Goal: Information Seeking & Learning: Learn about a topic

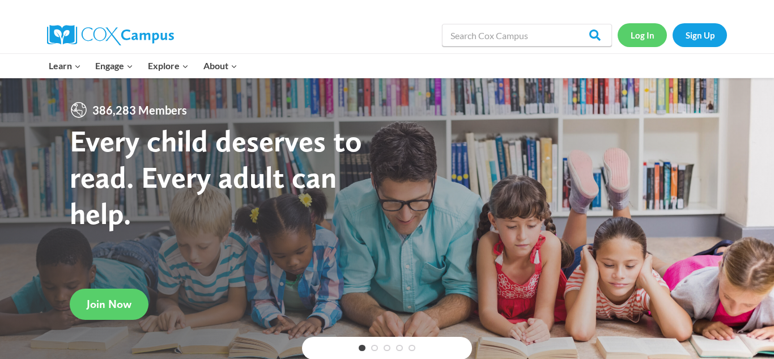
click at [647, 38] on link "Log In" at bounding box center [641, 34] width 49 height 23
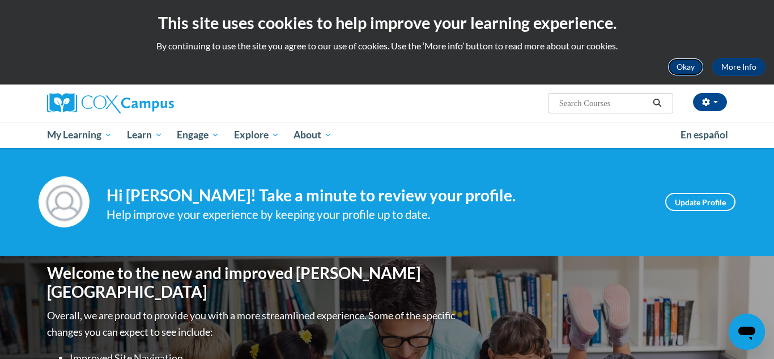
click at [693, 68] on button "Okay" at bounding box center [685, 67] width 36 height 18
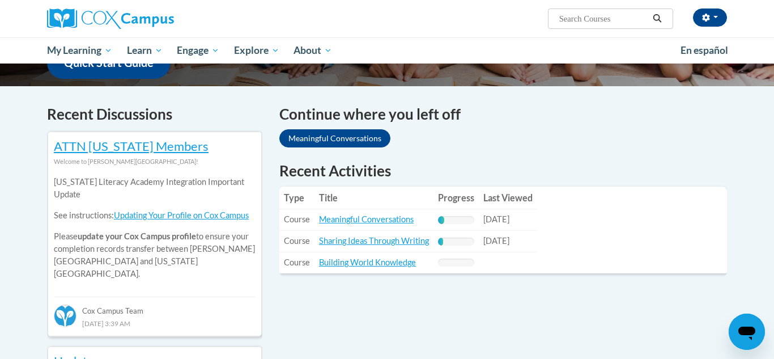
scroll to position [315, 0]
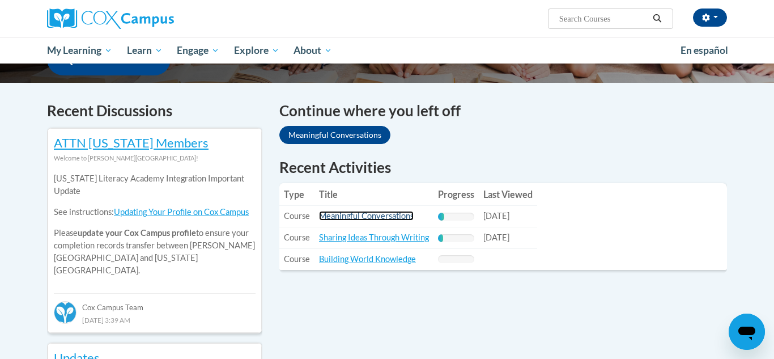
click at [386, 212] on link "Meaningful Conversations" at bounding box center [366, 216] width 95 height 10
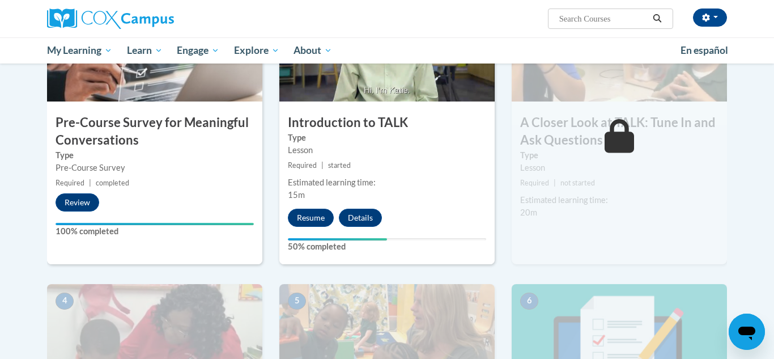
scroll to position [307, 0]
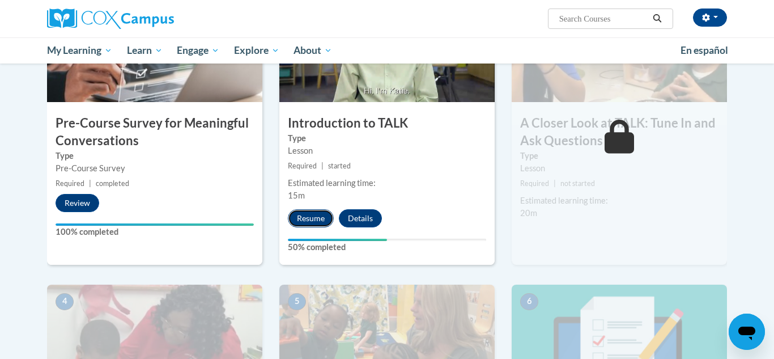
click at [319, 212] on button "Resume" at bounding box center [311, 218] width 46 height 18
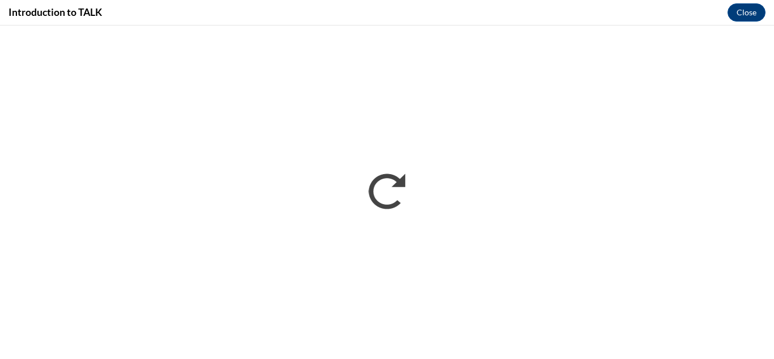
scroll to position [0, 0]
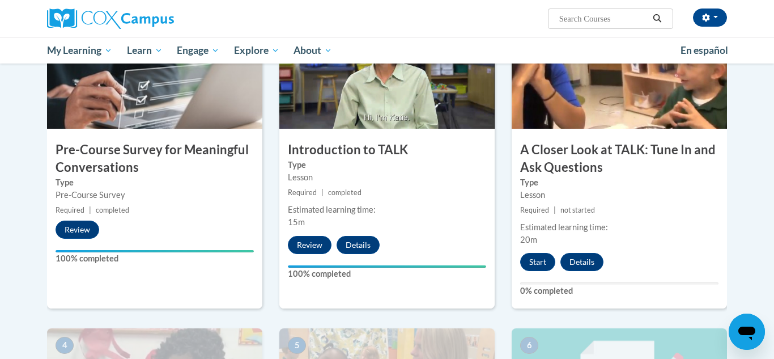
scroll to position [280, 0]
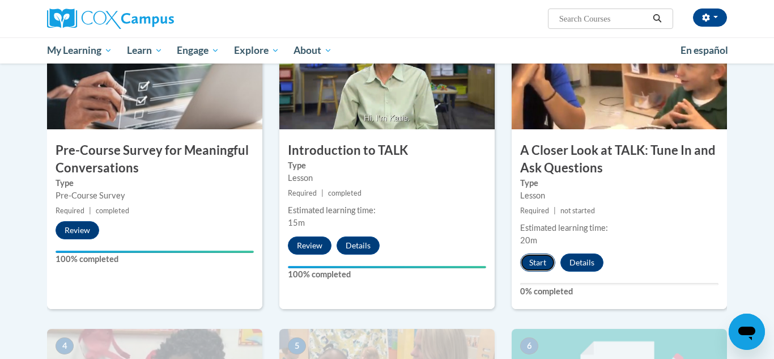
click at [540, 258] on button "Start" at bounding box center [537, 262] width 35 height 18
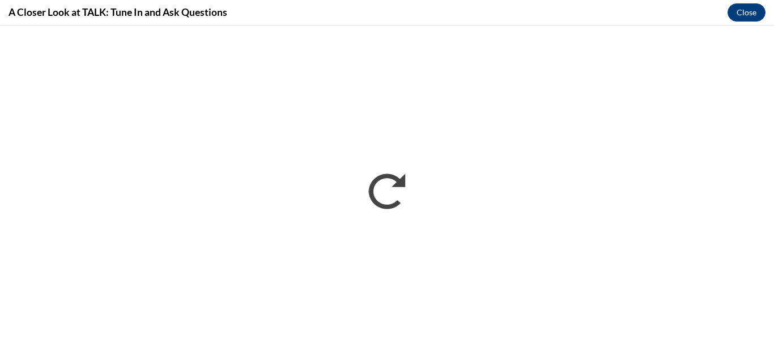
scroll to position [0, 0]
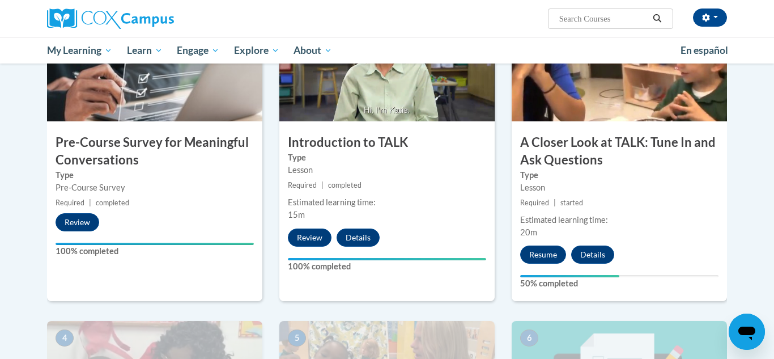
scroll to position [280, 0]
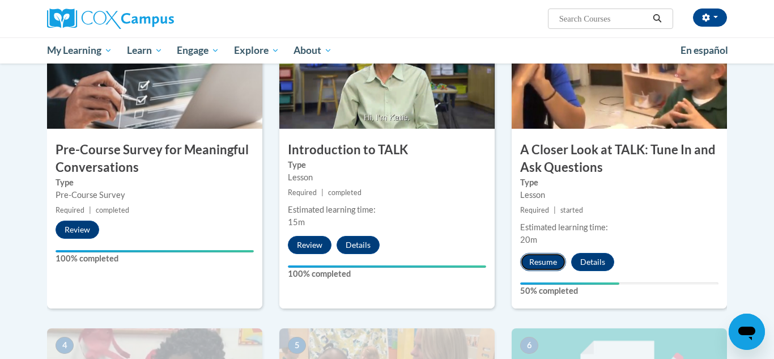
click at [547, 257] on button "Resume" at bounding box center [543, 262] width 46 height 18
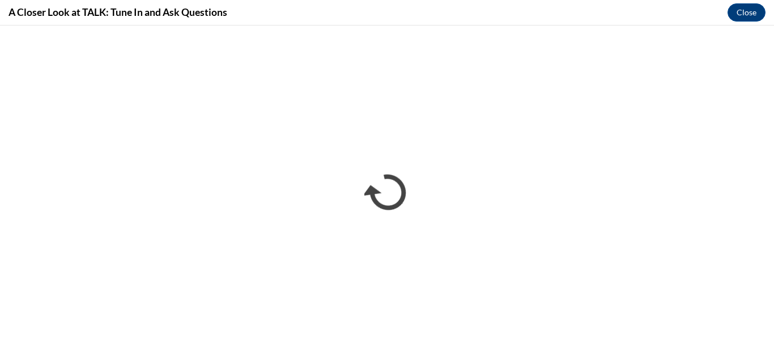
scroll to position [0, 0]
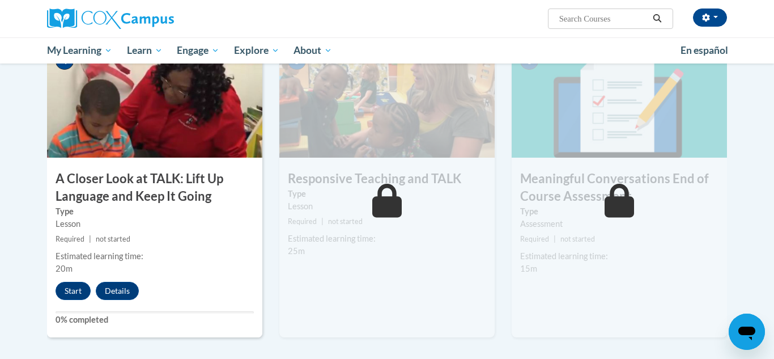
scroll to position [565, 0]
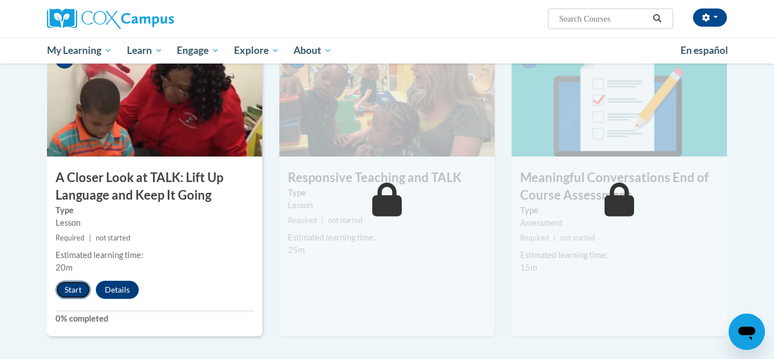
click at [74, 293] on button "Start" at bounding box center [73, 289] width 35 height 18
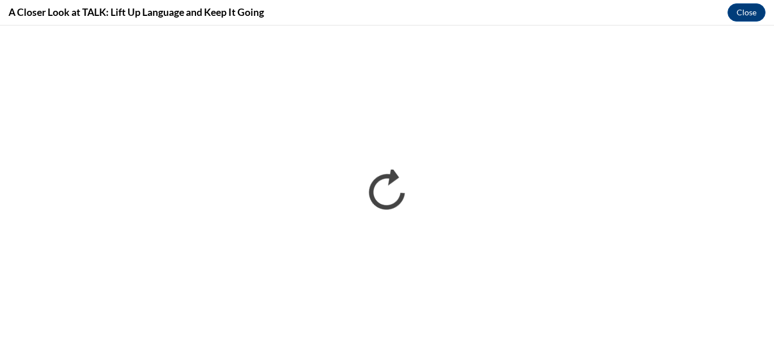
scroll to position [0, 0]
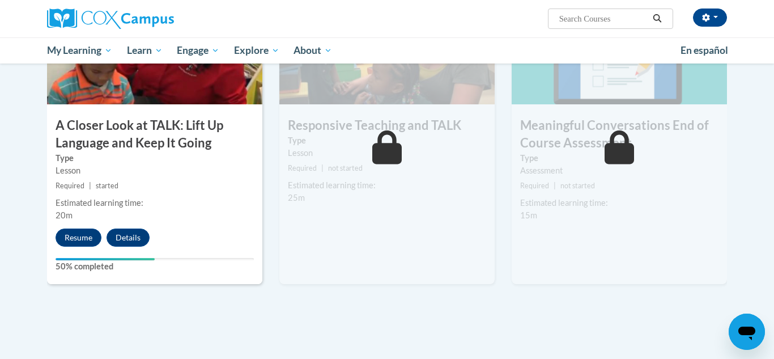
scroll to position [619, 0]
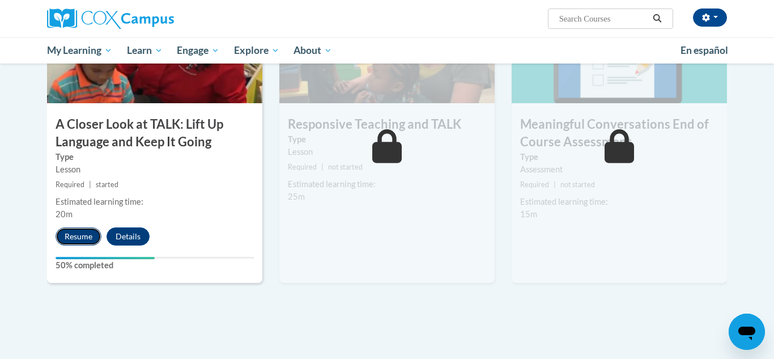
click at [93, 232] on button "Resume" at bounding box center [79, 236] width 46 height 18
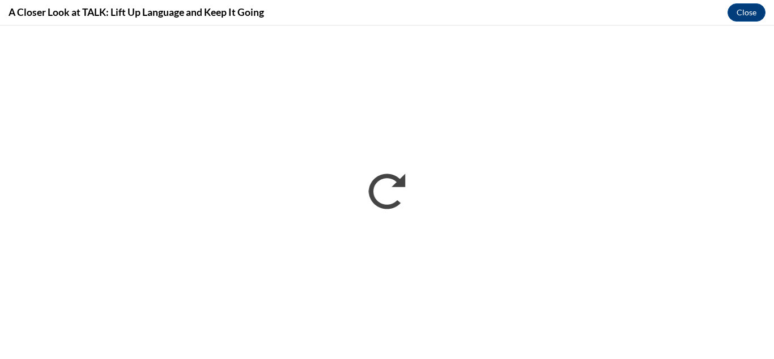
scroll to position [0, 0]
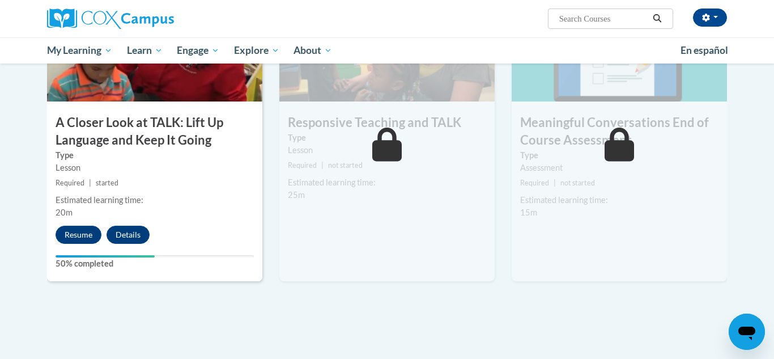
scroll to position [621, 0]
click at [82, 231] on button "Resume" at bounding box center [79, 234] width 46 height 18
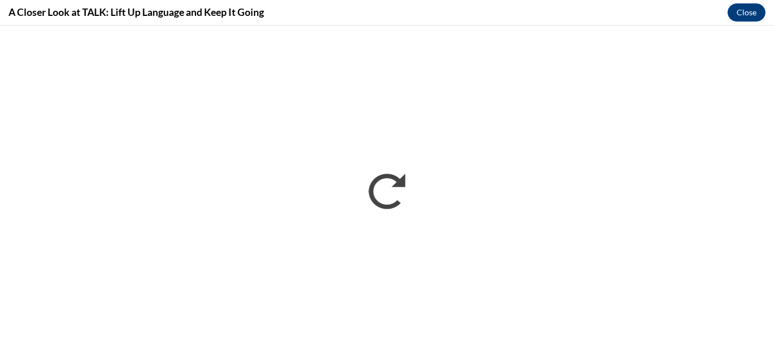
scroll to position [0, 0]
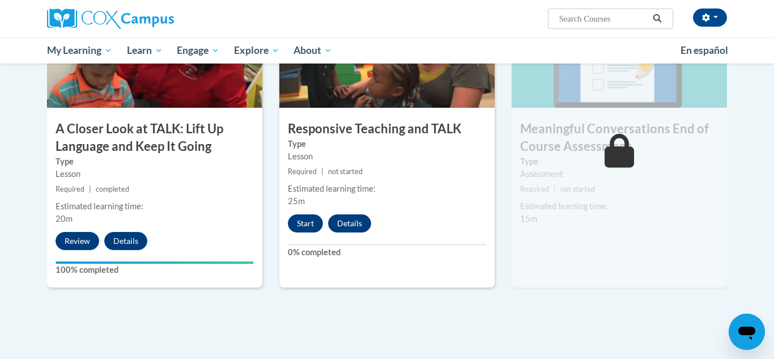
scroll to position [618, 0]
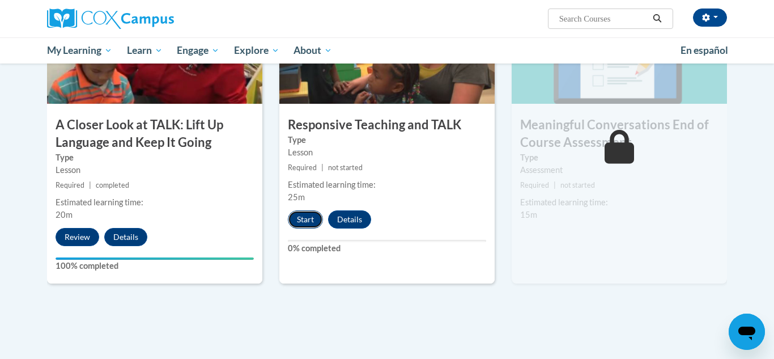
click at [305, 220] on button "Start" at bounding box center [305, 219] width 35 height 18
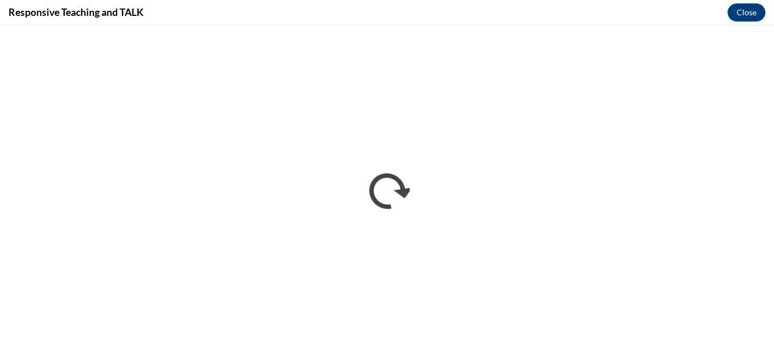
scroll to position [0, 0]
